Goal: Information Seeking & Learning: Learn about a topic

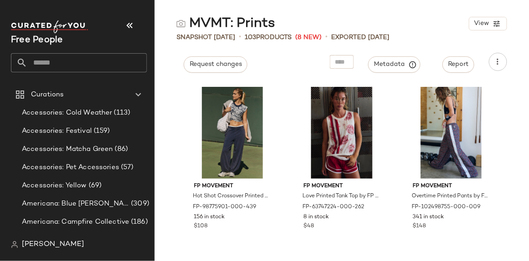
click at [75, 60] on input "text" at bounding box center [87, 62] width 120 height 19
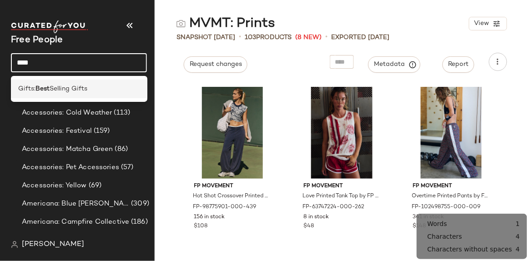
type input "****"
click at [90, 85] on div "Gifts: Best Selling Gifts" at bounding box center [79, 89] width 122 height 10
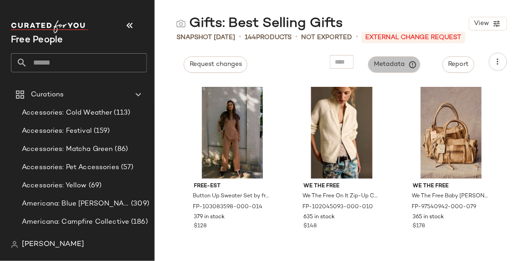
click at [396, 66] on span "Metadata" at bounding box center [394, 65] width 41 height 8
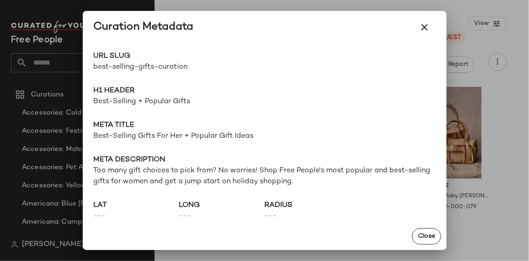
click at [120, 102] on span "Best-Selling + Popular Gifts" at bounding box center [265, 102] width 342 height 11
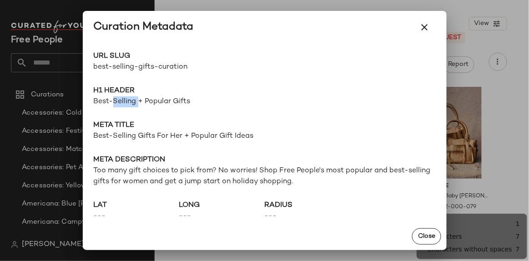
click at [120, 102] on span "Best-Selling + Popular Gifts" at bounding box center [265, 102] width 342 height 11
copy span "Best-Selling + Popular Gifts"
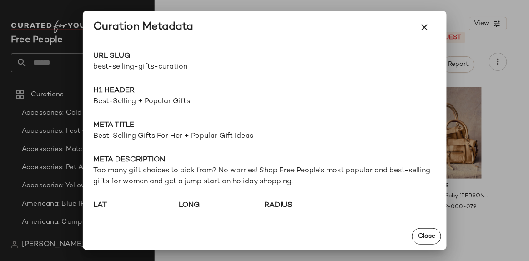
click at [178, 139] on span "Best-Selling Gifts For Her + Popular Gift Ideas" at bounding box center [265, 136] width 342 height 11
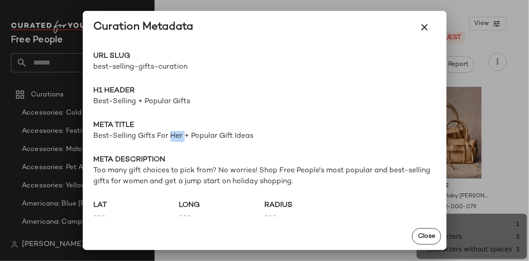
click at [178, 139] on span "Best-Selling Gifts For Her + Popular Gift Ideas" at bounding box center [265, 136] width 342 height 11
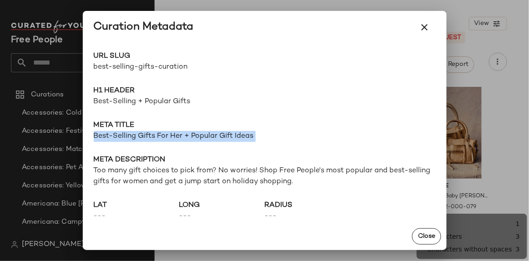
click at [178, 139] on span "Best-Selling Gifts For Her + Popular Gift Ideas" at bounding box center [265, 136] width 342 height 11
copy span "Best-Selling Gifts For Her + Popular Gift Ideas"
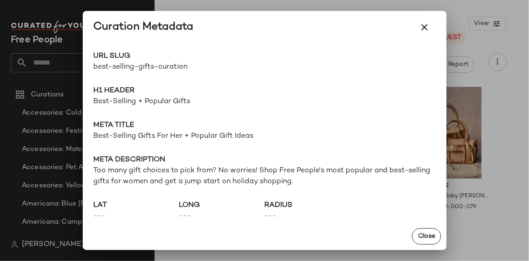
click at [234, 165] on span "Meta description" at bounding box center [265, 160] width 342 height 11
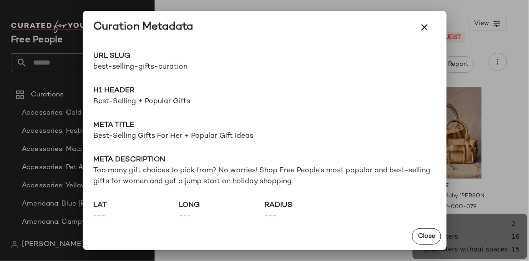
click at [244, 178] on span "Too many gift choices to pick from? No worries! Shop Free People's most popular…" at bounding box center [265, 177] width 342 height 22
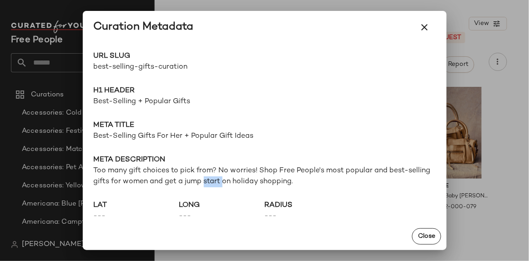
click at [244, 178] on span "Too many gift choices to pick from? No worries! Shop Free People's most popular…" at bounding box center [265, 177] width 342 height 22
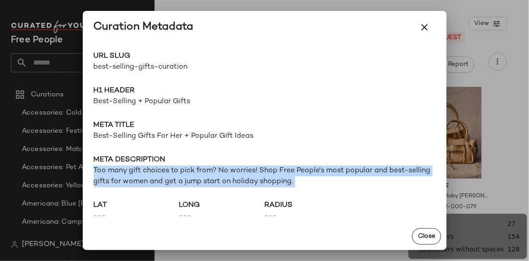
click at [244, 178] on span "Too many gift choices to pick from? No worries! Shop Free People's most popular…" at bounding box center [265, 177] width 342 height 22
copy span "Too many gift choices to pick from? No worries! Shop Free People's most popular…"
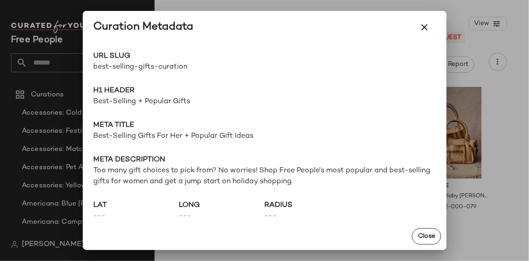
click at [41, 33] on div at bounding box center [264, 130] width 529 height 261
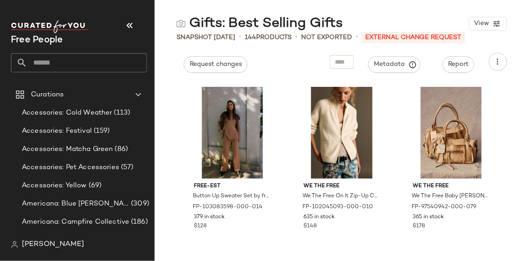
click at [55, 57] on input "text" at bounding box center [87, 62] width 120 height 19
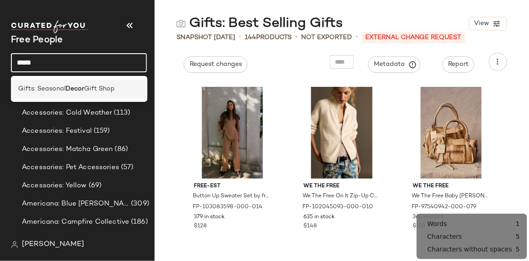
type input "*****"
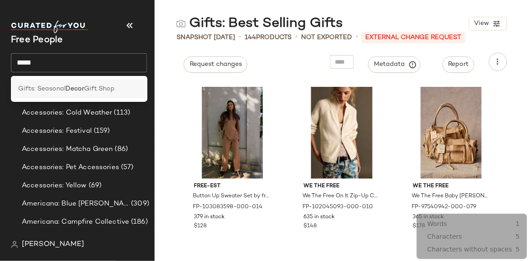
click at [86, 96] on div "Gifts: Seasonal Decor Gift Shop" at bounding box center [79, 89] width 136 height 19
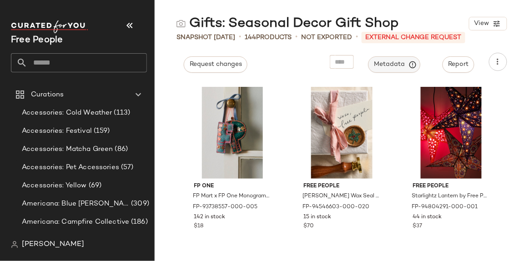
click at [402, 56] on button "Metadata" at bounding box center [395, 64] width 52 height 16
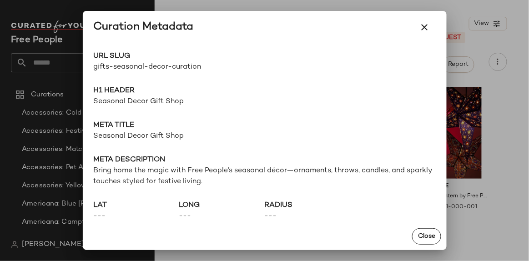
click at [154, 99] on span "Seasonal Decor Gift Shop" at bounding box center [265, 102] width 342 height 11
click at [153, 99] on span "Seasonal Decor Gift Shop" at bounding box center [265, 102] width 342 height 11
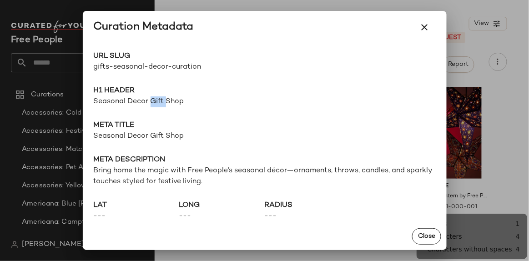
click at [153, 99] on span "Seasonal Decor Gift Shop" at bounding box center [265, 102] width 342 height 11
click at [131, 101] on span "Seasonal Decor Gift Shop" at bounding box center [265, 102] width 342 height 11
copy span "Seasonal Decor Gift Shop"
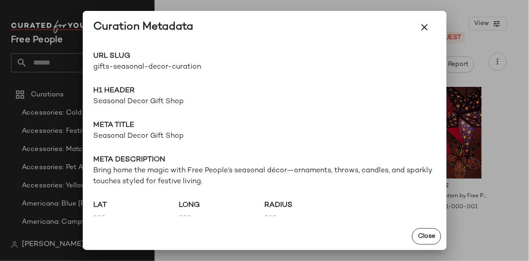
click at [106, 138] on span "Seasonal Decor Gift Shop" at bounding box center [265, 136] width 342 height 11
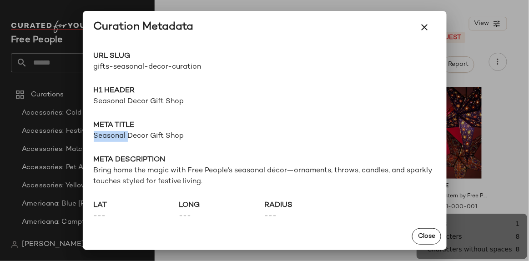
click at [106, 138] on span "Seasonal Decor Gift Shop" at bounding box center [265, 136] width 342 height 11
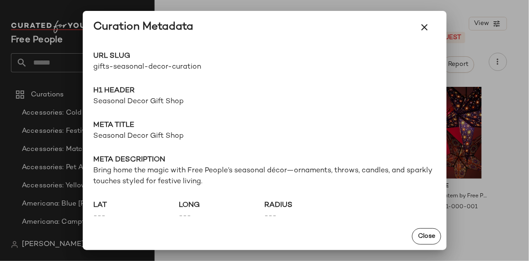
click at [245, 174] on span "Bring home the magic with Free People’s seasonal décor—ornaments, throws, candl…" at bounding box center [265, 177] width 342 height 22
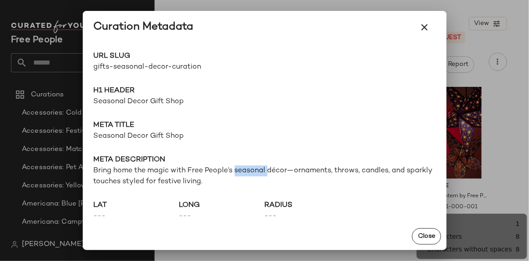
click at [245, 174] on span "Bring home the magic with Free People’s seasonal décor—ornaments, throws, candl…" at bounding box center [265, 177] width 342 height 22
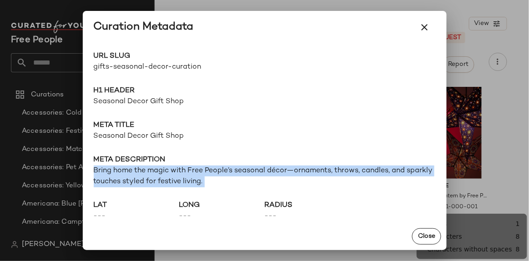
click at [245, 174] on span "Bring home the magic with Free People’s seasonal décor—ornaments, throws, candl…" at bounding box center [265, 177] width 342 height 22
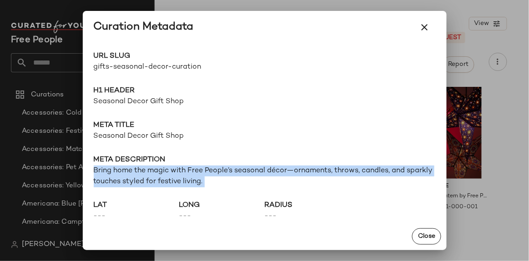
click at [474, 51] on div at bounding box center [264, 130] width 529 height 261
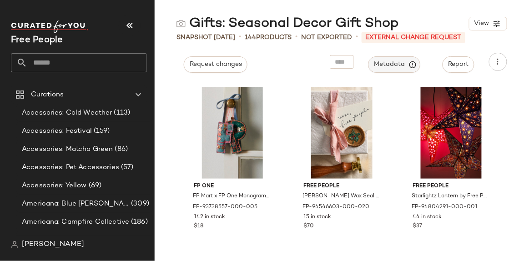
click at [396, 65] on span "Metadata" at bounding box center [394, 65] width 41 height 8
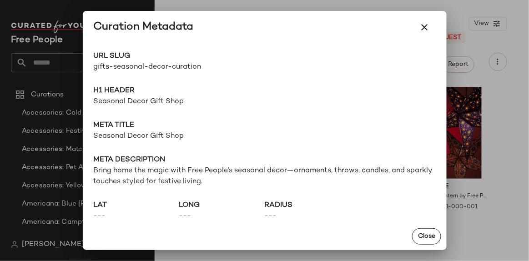
click at [268, 176] on span "Bring home the magic with Free People’s seasonal décor—ornaments, throws, candl…" at bounding box center [265, 177] width 342 height 22
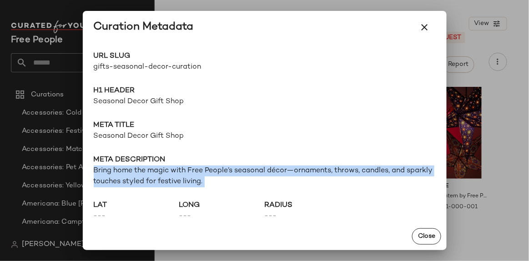
click at [268, 176] on span "Bring home the magic with Free People’s seasonal décor—ornaments, throws, candl…" at bounding box center [265, 177] width 342 height 22
click at [162, 176] on span "Bring home the magic with Free People’s seasonal décor—ornaments, throws, candl…" at bounding box center [265, 177] width 342 height 22
copy span "Bring home the magic with Free People’s seasonal décor—ornaments, throws, candl…"
click at [425, 25] on icon "button" at bounding box center [425, 27] width 11 height 11
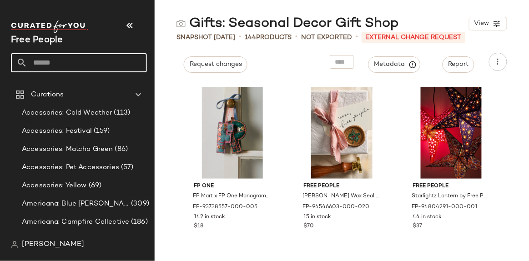
click at [102, 57] on input "text" at bounding box center [87, 62] width 120 height 19
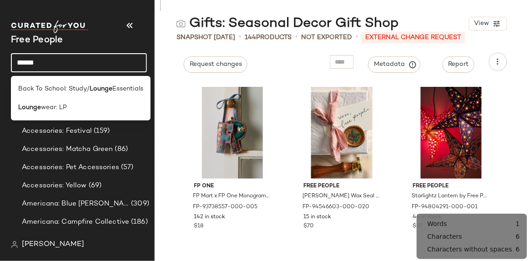
click at [46, 65] on input "******" at bounding box center [79, 62] width 136 height 19
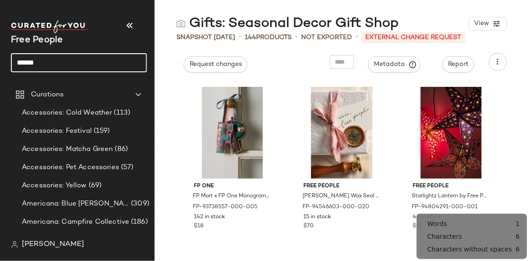
click at [44, 63] on input "******" at bounding box center [79, 62] width 136 height 19
type input "**********"
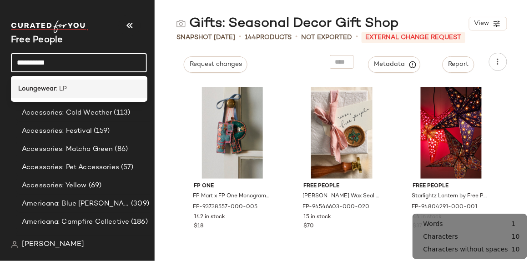
click at [57, 89] on span ": LP" at bounding box center [61, 89] width 11 height 10
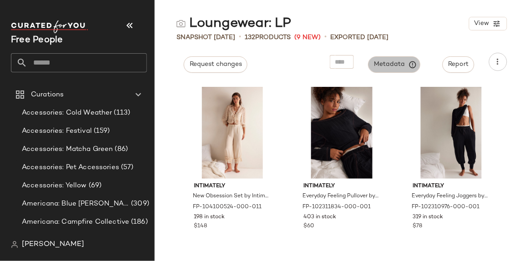
click at [396, 66] on span "Metadata" at bounding box center [394, 65] width 41 height 8
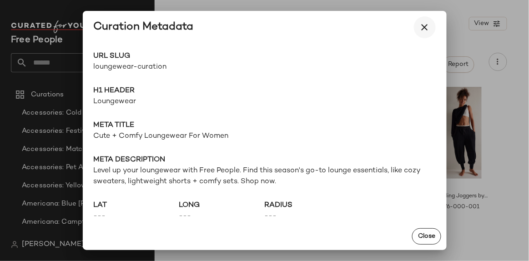
click at [424, 27] on icon "button" at bounding box center [425, 27] width 11 height 11
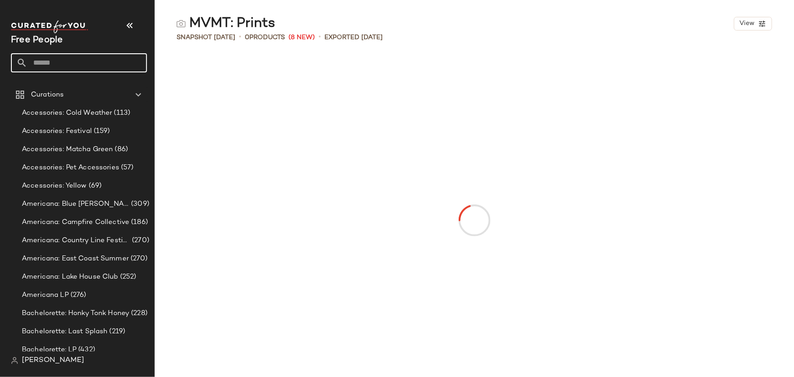
click at [59, 59] on input "text" at bounding box center [87, 62] width 120 height 19
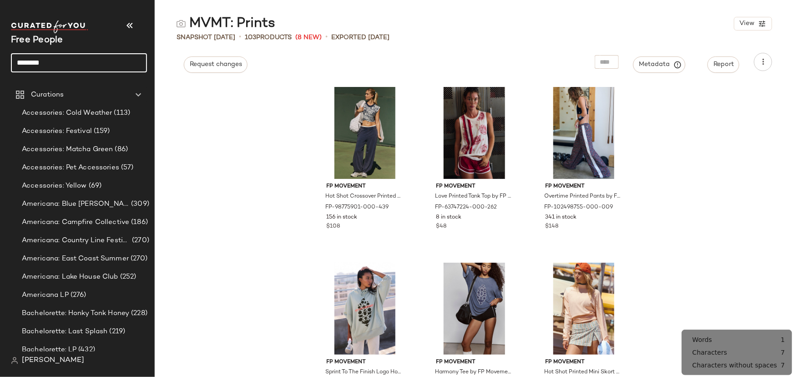
type input "********"
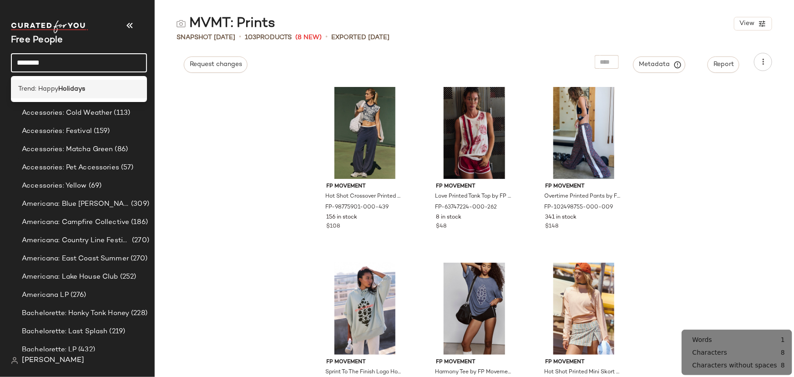
click at [75, 90] on b "Holidays" at bounding box center [71, 89] width 27 height 10
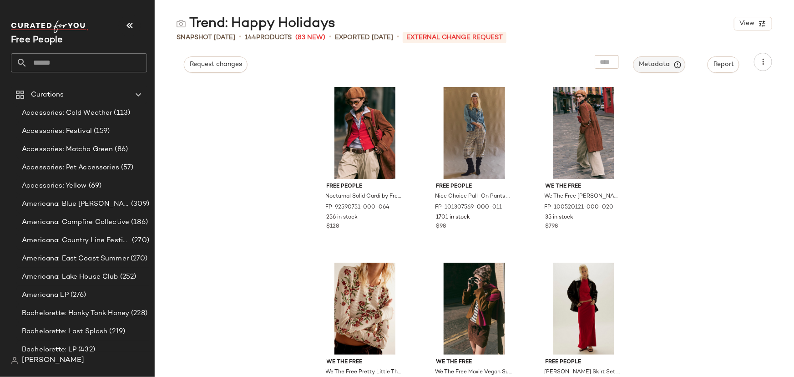
click at [655, 61] on span "Metadata" at bounding box center [659, 65] width 41 height 8
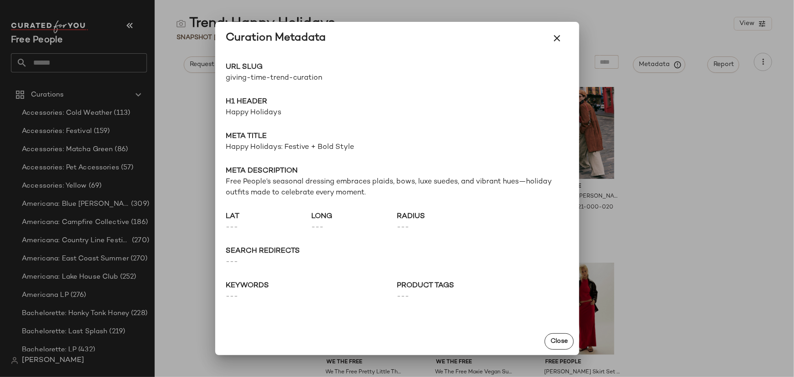
click at [284, 78] on span "giving-time-trend-curation" at bounding box center [311, 78] width 171 height 11
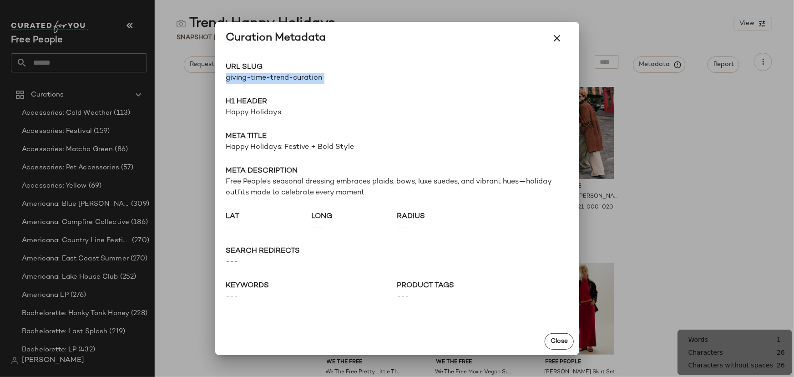
click at [284, 78] on span "giving-time-trend-curation" at bounding box center [311, 78] width 171 height 11
copy div "giving-time-trend-curation Go to Shop"
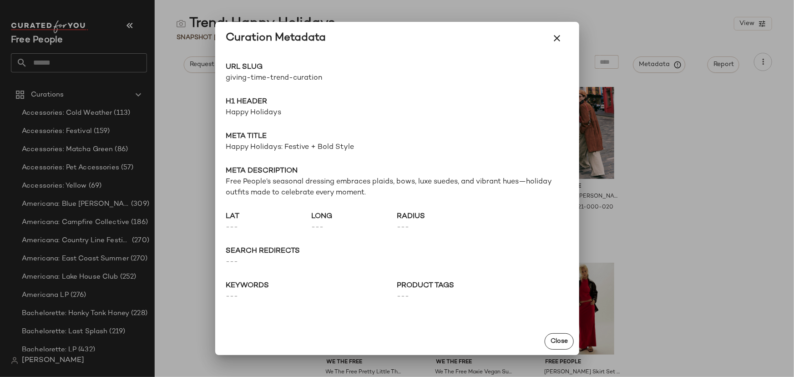
click at [80, 71] on div at bounding box center [397, 188] width 794 height 377
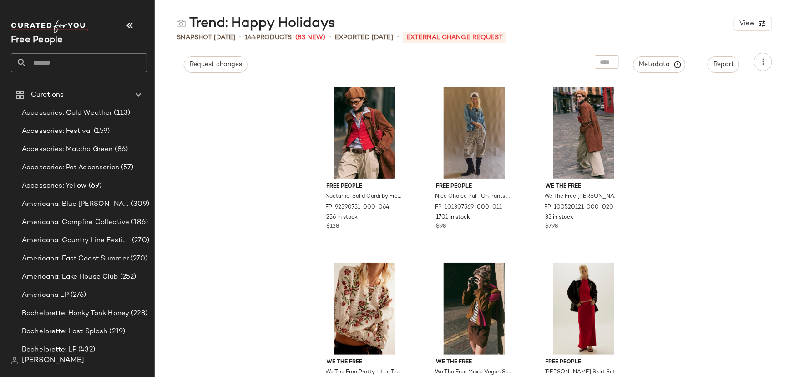
click at [40, 75] on div "Free People" at bounding box center [82, 50] width 143 height 71
click at [45, 71] on input "text" at bounding box center [87, 62] width 120 height 19
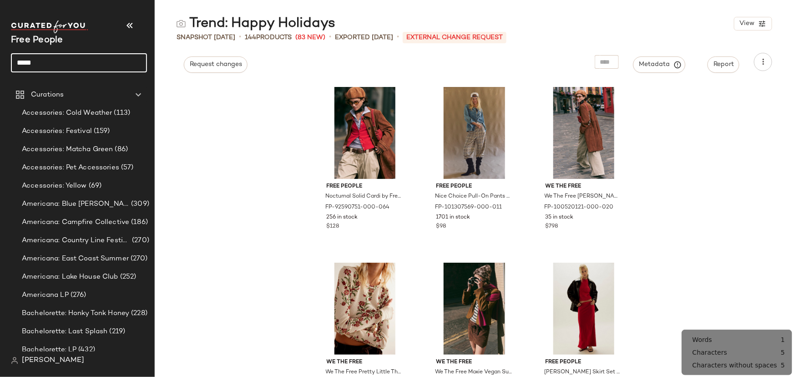
type input "*****"
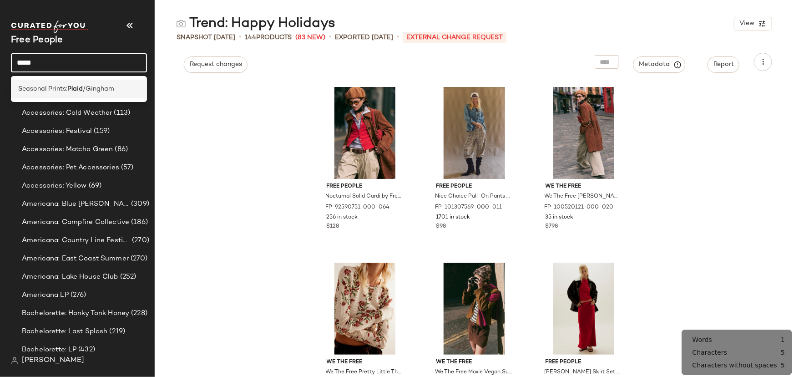
click at [67, 96] on div "Seasonal Prints: Plaid /Gingham" at bounding box center [79, 89] width 136 height 19
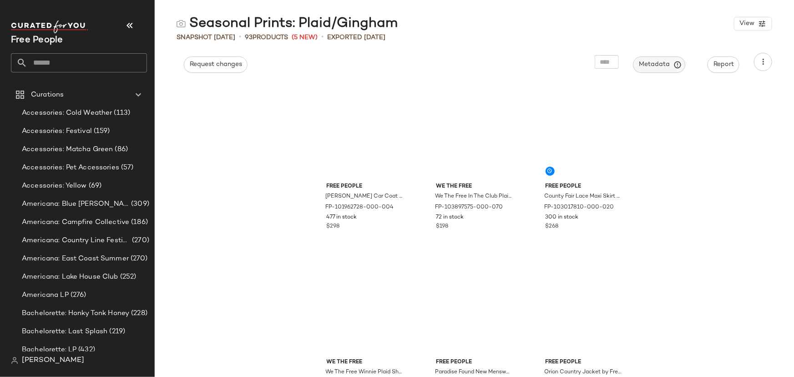
click at [657, 65] on span "Metadata" at bounding box center [659, 65] width 41 height 8
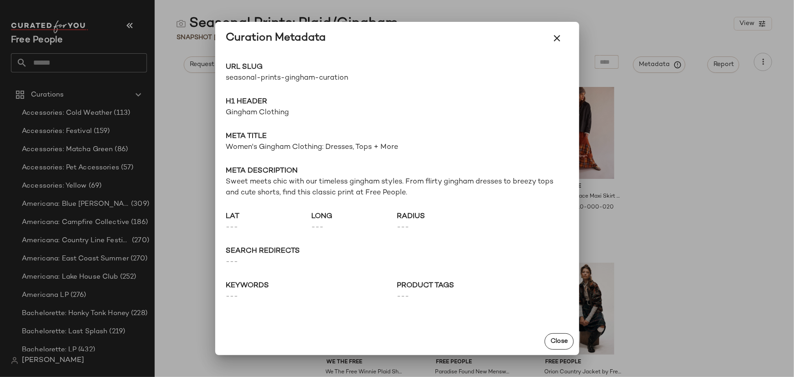
click at [173, 55] on div at bounding box center [397, 188] width 794 height 377
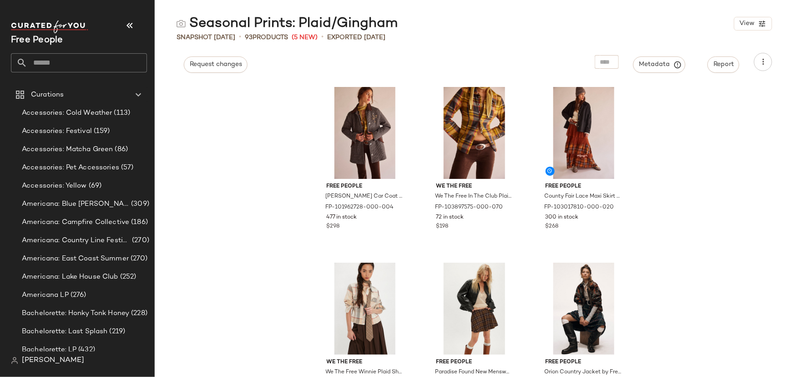
click at [114, 66] on input "text" at bounding box center [87, 62] width 120 height 19
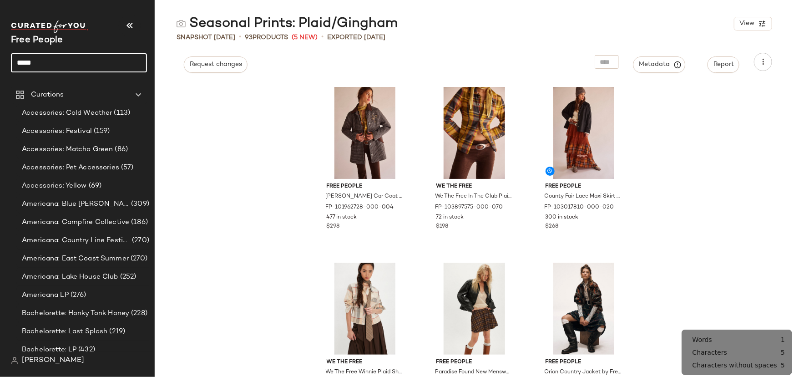
type input "*****"
click at [115, 67] on input "*****" at bounding box center [79, 62] width 136 height 19
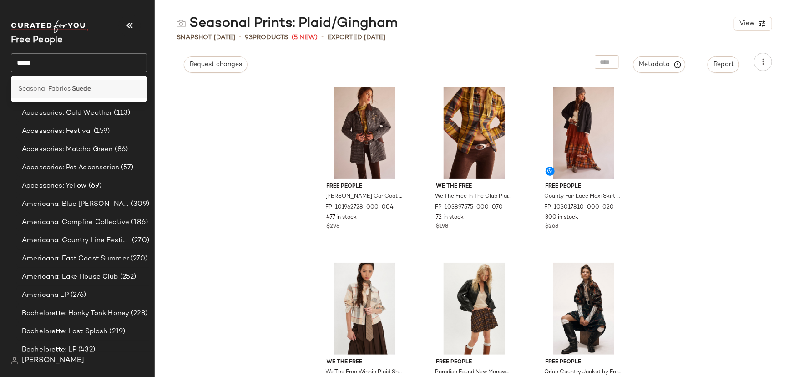
click at [82, 89] on b "Suede" at bounding box center [81, 89] width 19 height 10
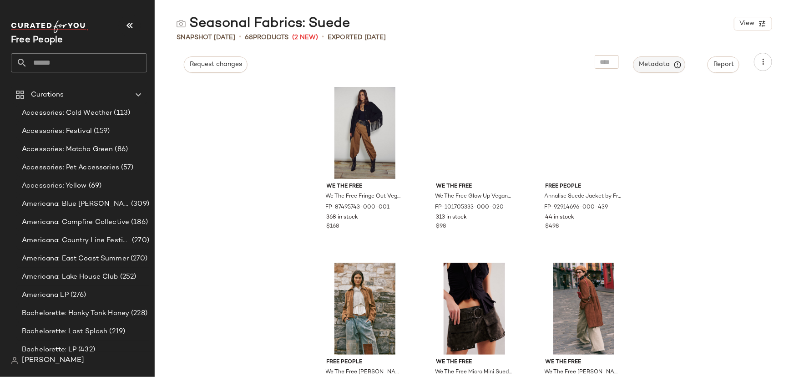
click at [655, 61] on span "Metadata" at bounding box center [659, 65] width 41 height 8
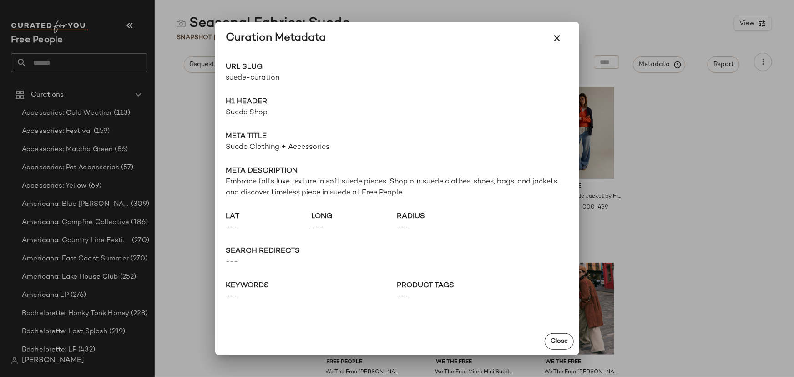
click at [122, 56] on div at bounding box center [397, 188] width 794 height 377
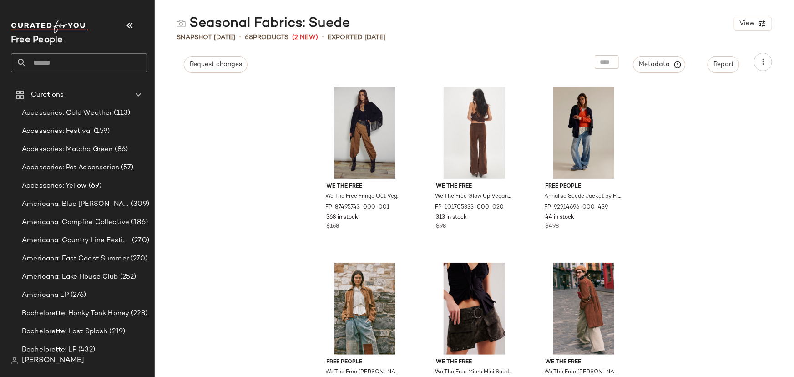
click at [89, 63] on input "text" at bounding box center [87, 62] width 120 height 19
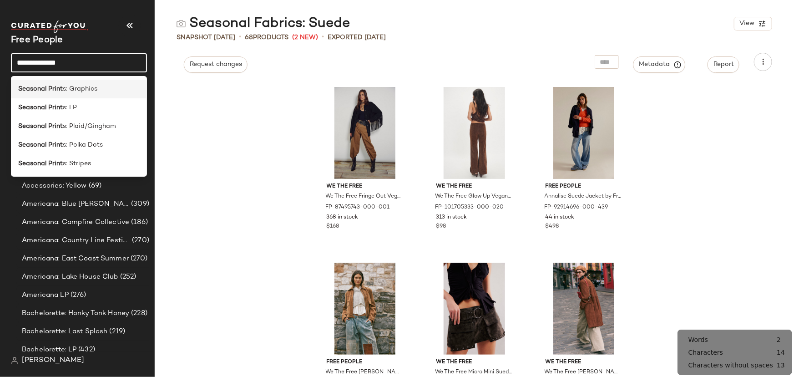
type input "**********"
click at [91, 87] on span "s: Graphics" at bounding box center [80, 89] width 35 height 10
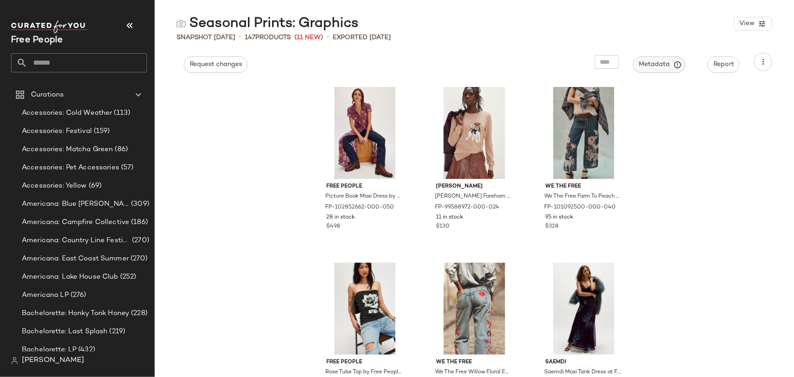
click at [650, 68] on span "Metadata" at bounding box center [659, 65] width 41 height 8
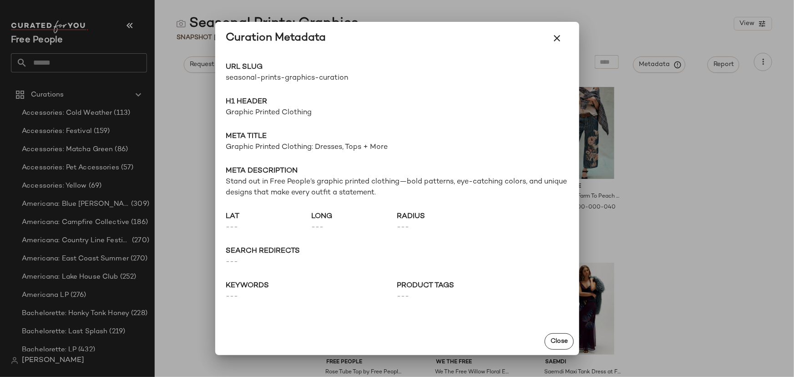
click at [275, 80] on span "seasonal-prints-graphics-curation" at bounding box center [311, 78] width 171 height 11
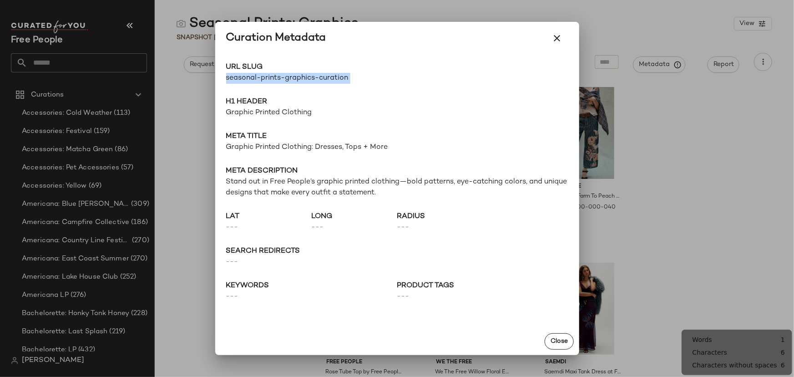
click at [275, 80] on span "seasonal-prints-graphics-curation" at bounding box center [311, 78] width 171 height 11
copy div "seasonal-prints-graphics-curation Go to Shop"
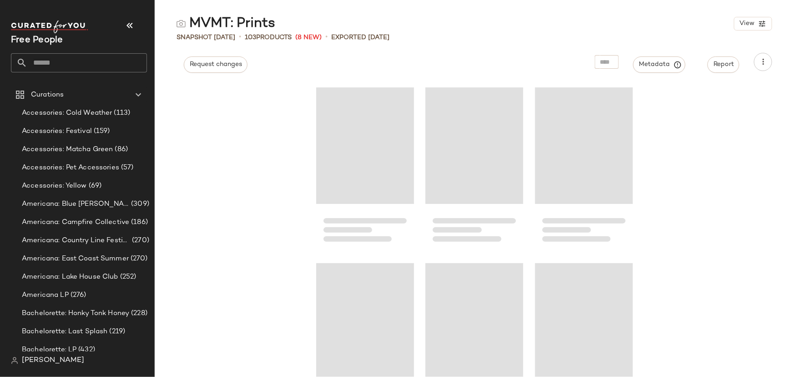
click at [101, 61] on input "text" at bounding box center [87, 62] width 120 height 19
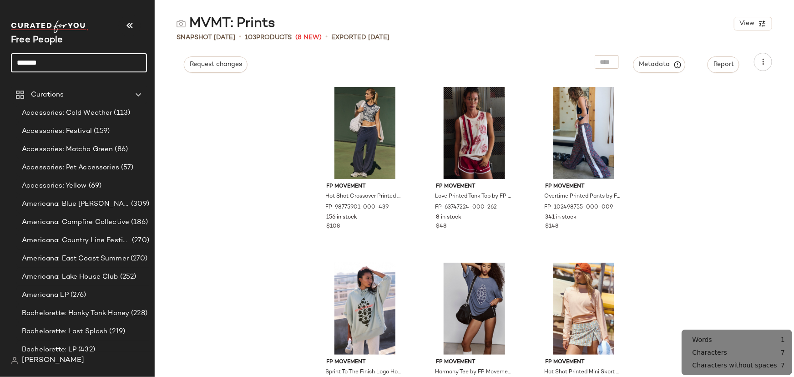
type input "*******"
click at [101, 61] on input "*******" at bounding box center [79, 62] width 136 height 19
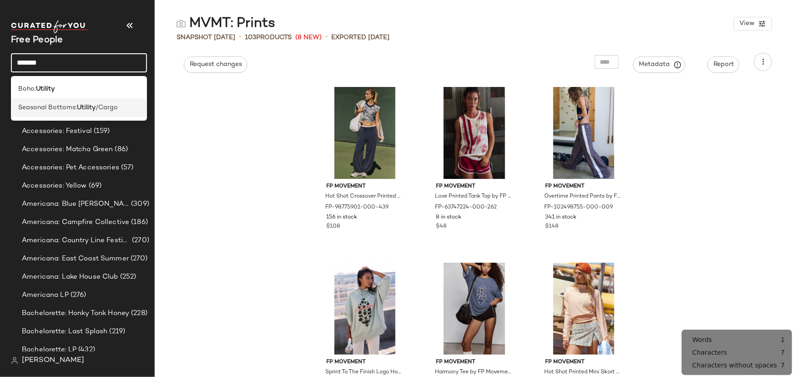
click at [98, 108] on span "/Cargo" at bounding box center [107, 108] width 22 height 10
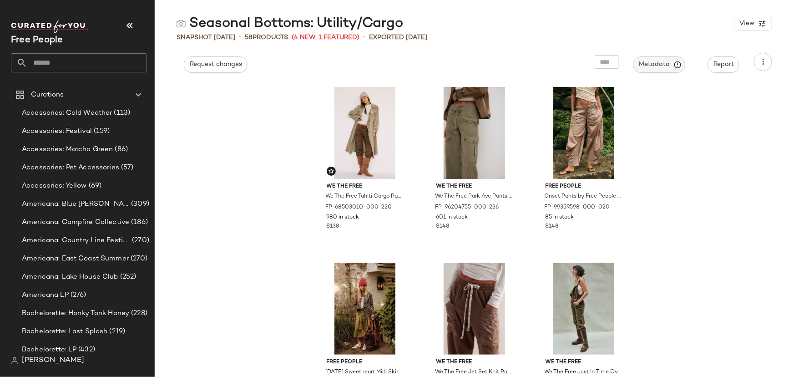
click at [654, 64] on span "Metadata" at bounding box center [659, 65] width 41 height 8
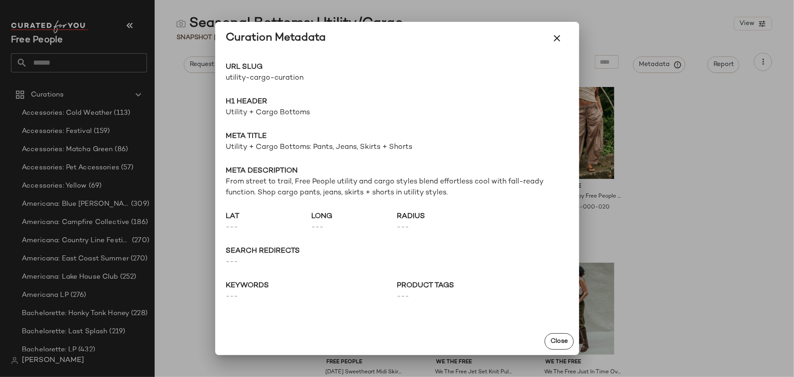
click at [252, 76] on span "utility-cargo-curation" at bounding box center [311, 78] width 171 height 11
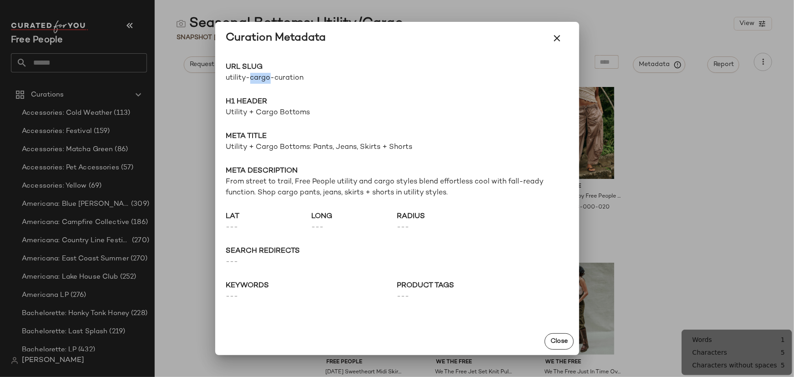
click at [252, 76] on span "utility-cargo-curation" at bounding box center [311, 78] width 171 height 11
copy div "utility-cargo-curation Go to Shop"
